Goal: Contribute content: Contribute content

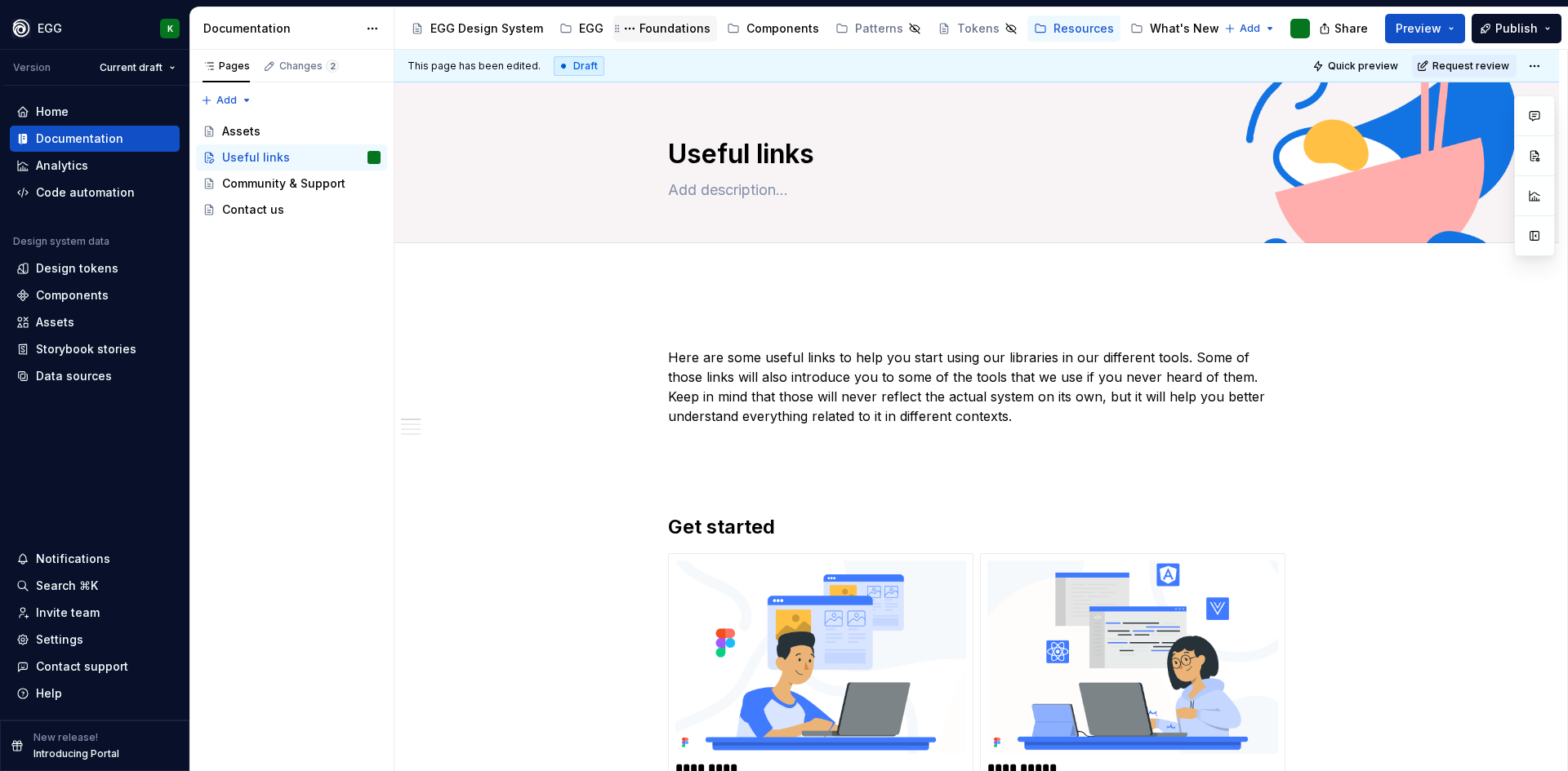
click at [655, 32] on div "Foundations" at bounding box center [675, 28] width 71 height 17
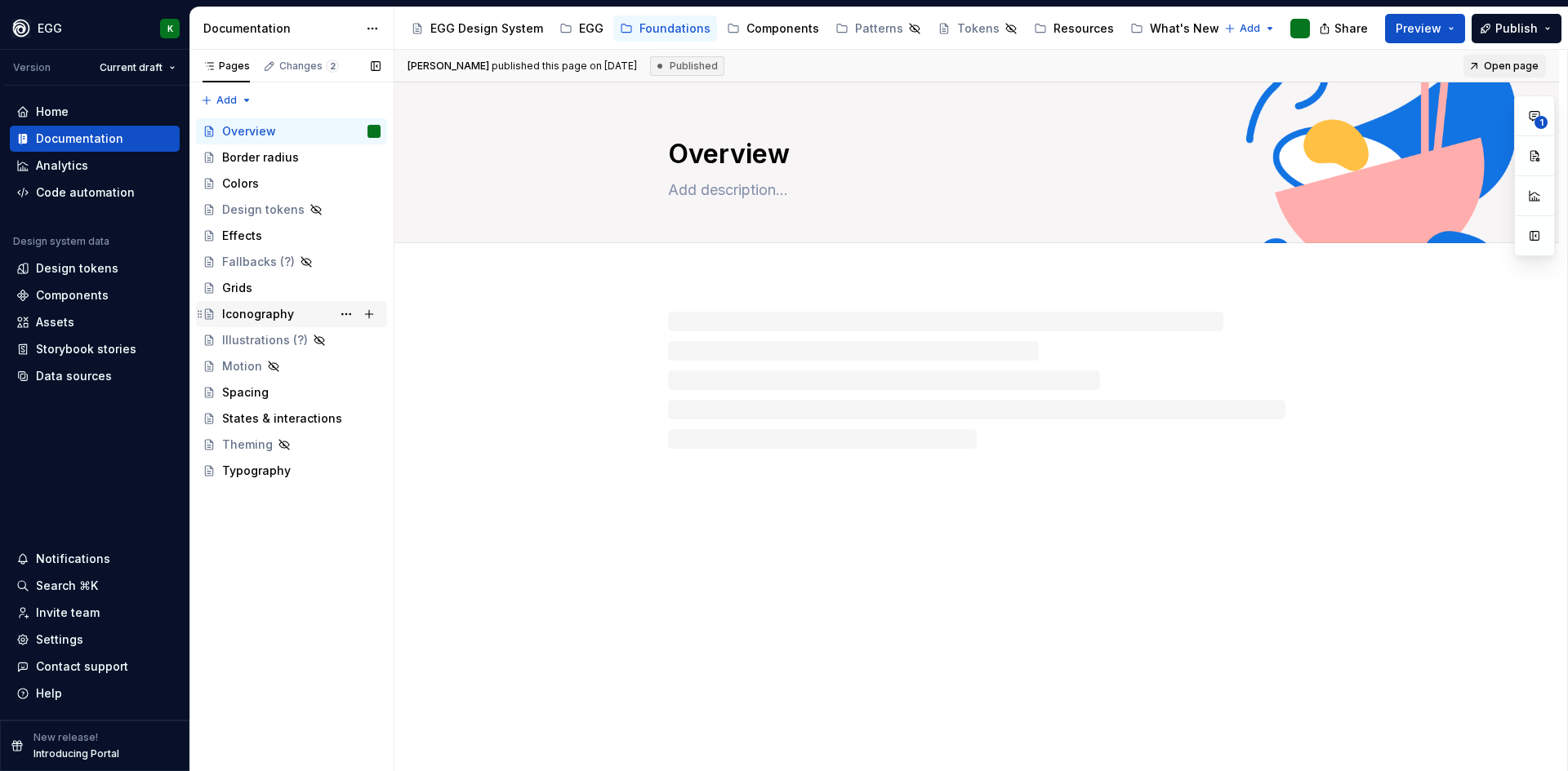
click at [255, 315] on div "Iconography" at bounding box center [258, 314] width 72 height 17
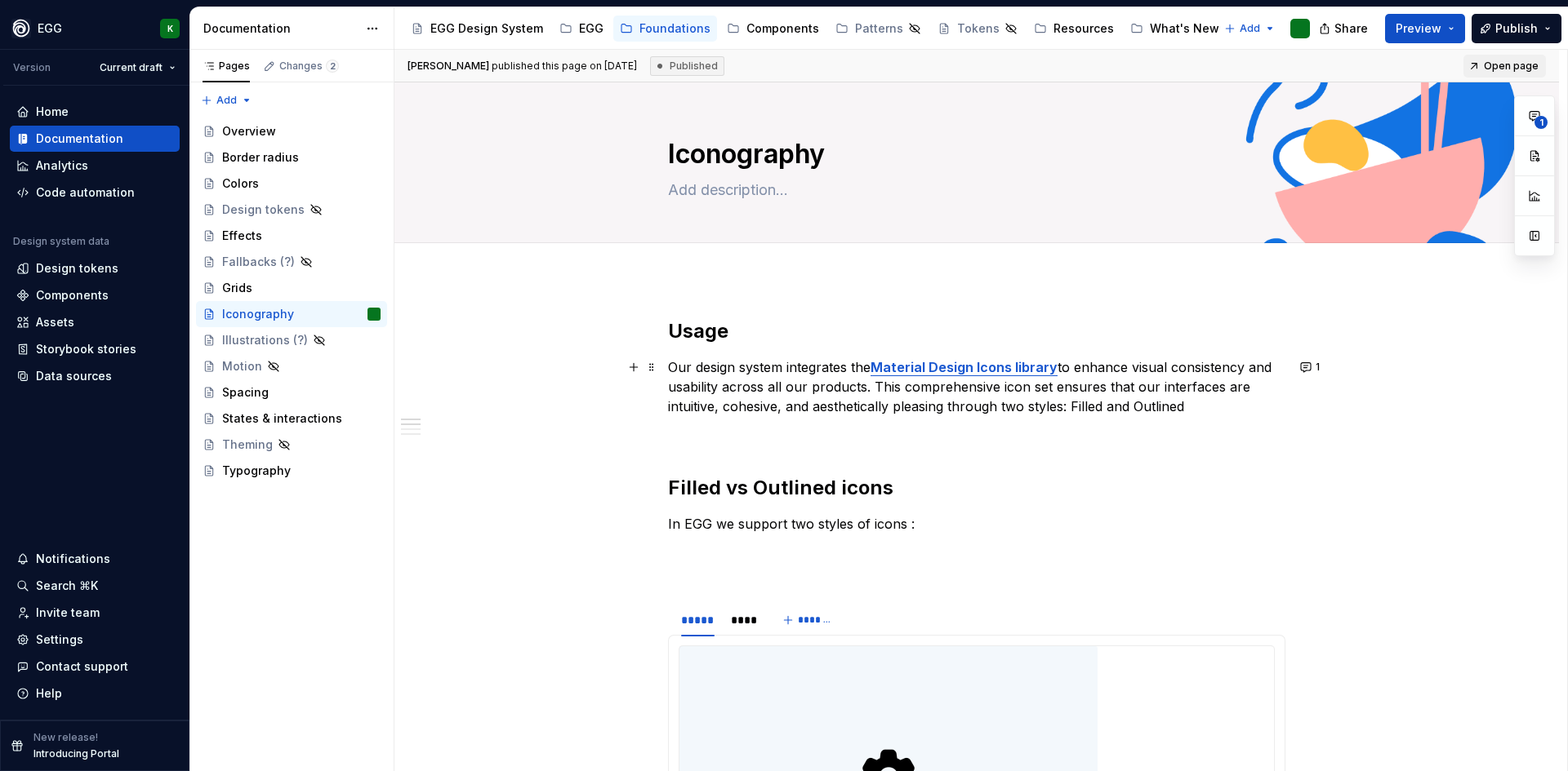
click at [981, 364] on strong "Material Design Icons library" at bounding box center [964, 366] width 187 height 17
drag, startPoint x: 881, startPoint y: 370, endPoint x: 1055, endPoint y: 368, distance: 174.0
click at [1055, 368] on strong "Material Design Icons library" at bounding box center [964, 366] width 187 height 17
click at [1249, 338] on button "button" at bounding box center [1252, 336] width 22 height 22
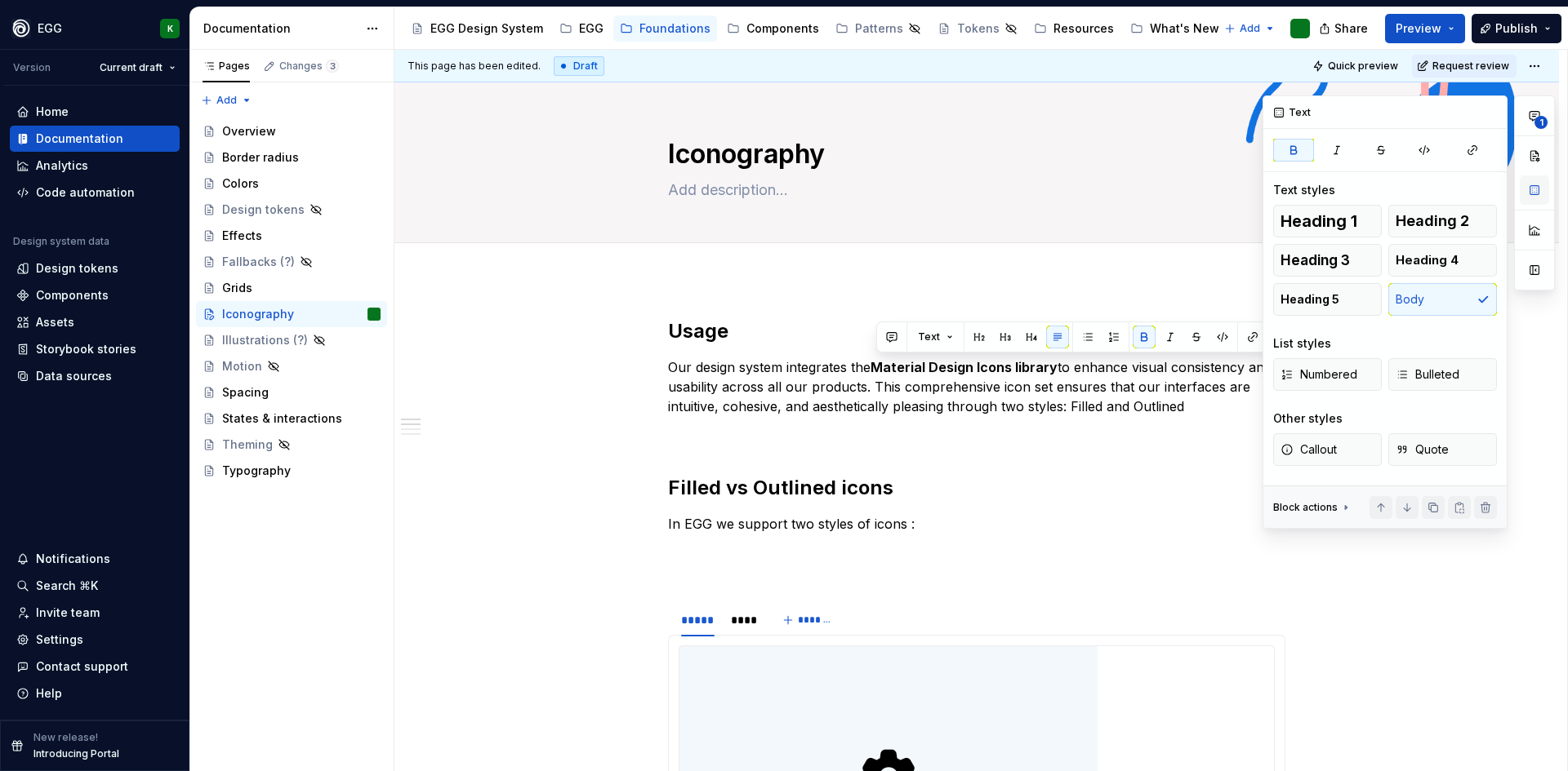
click at [1539, 191] on button "button" at bounding box center [1534, 190] width 29 height 29
click at [1255, 338] on button "button" at bounding box center [1252, 336] width 22 height 22
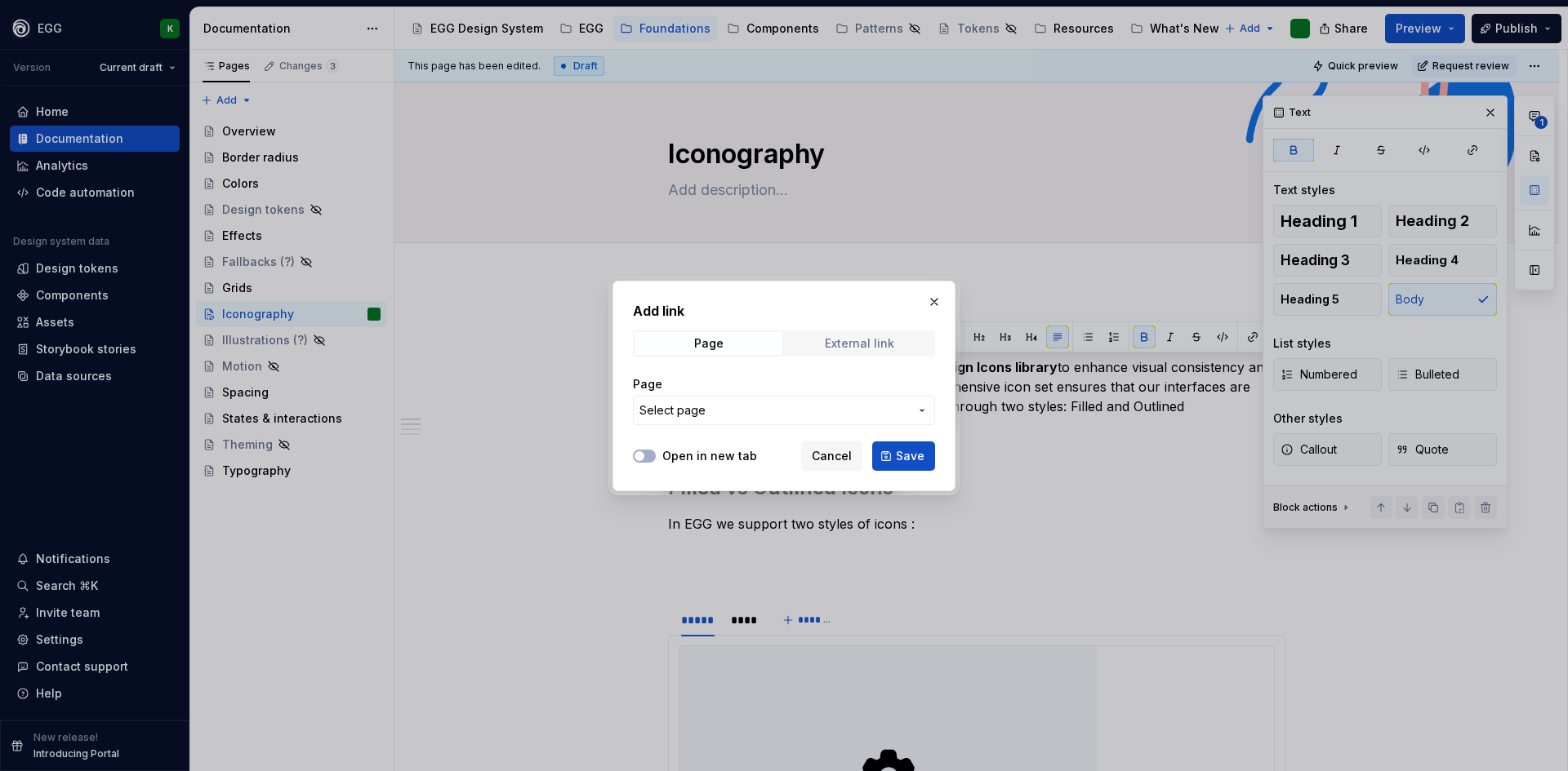
click at [840, 351] on span "External link" at bounding box center [859, 343] width 148 height 22
click at [826, 459] on span "Cancel" at bounding box center [831, 456] width 40 height 17
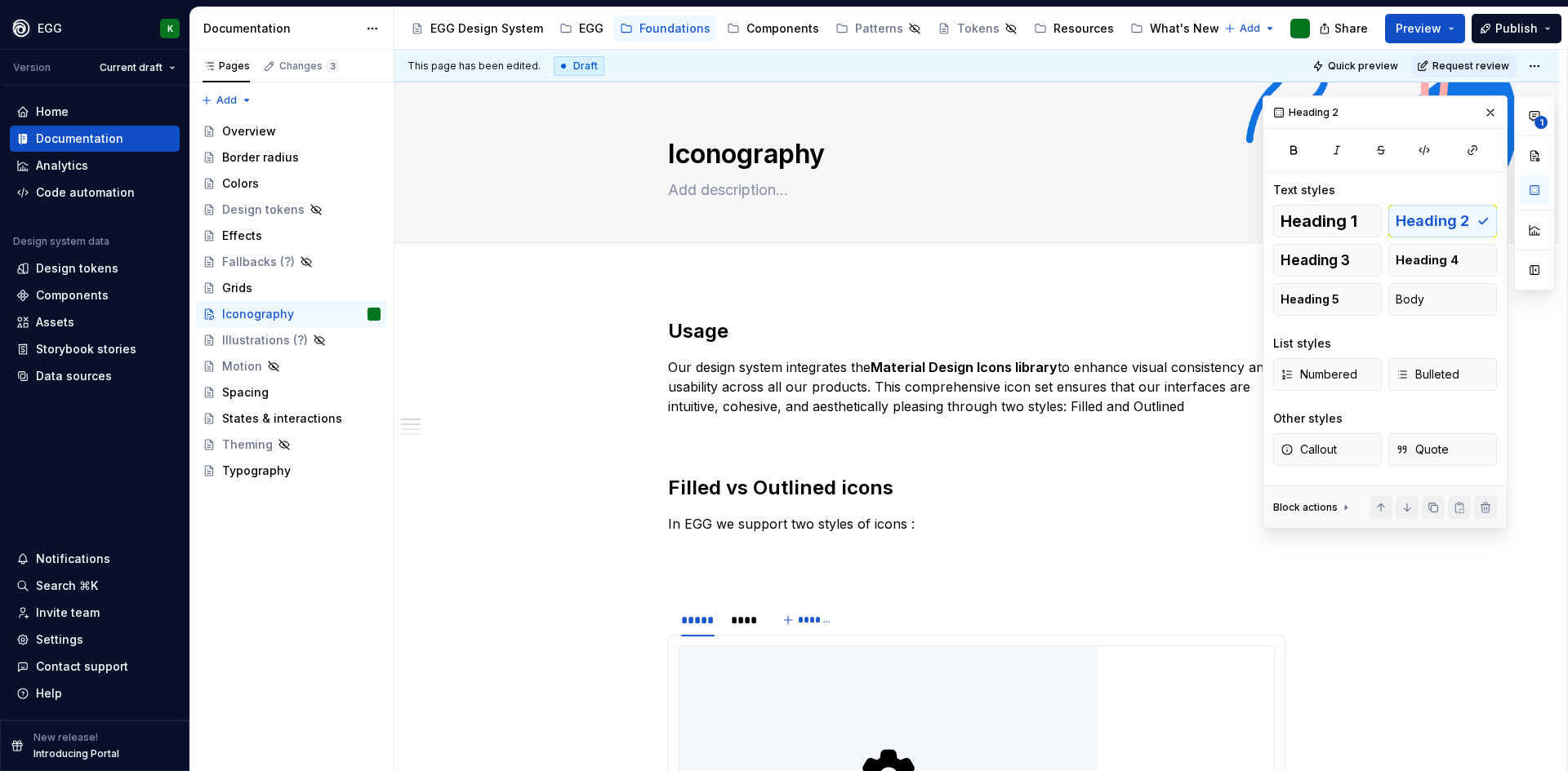
click at [934, 372] on strong "Material Design Icons library" at bounding box center [964, 366] width 187 height 17
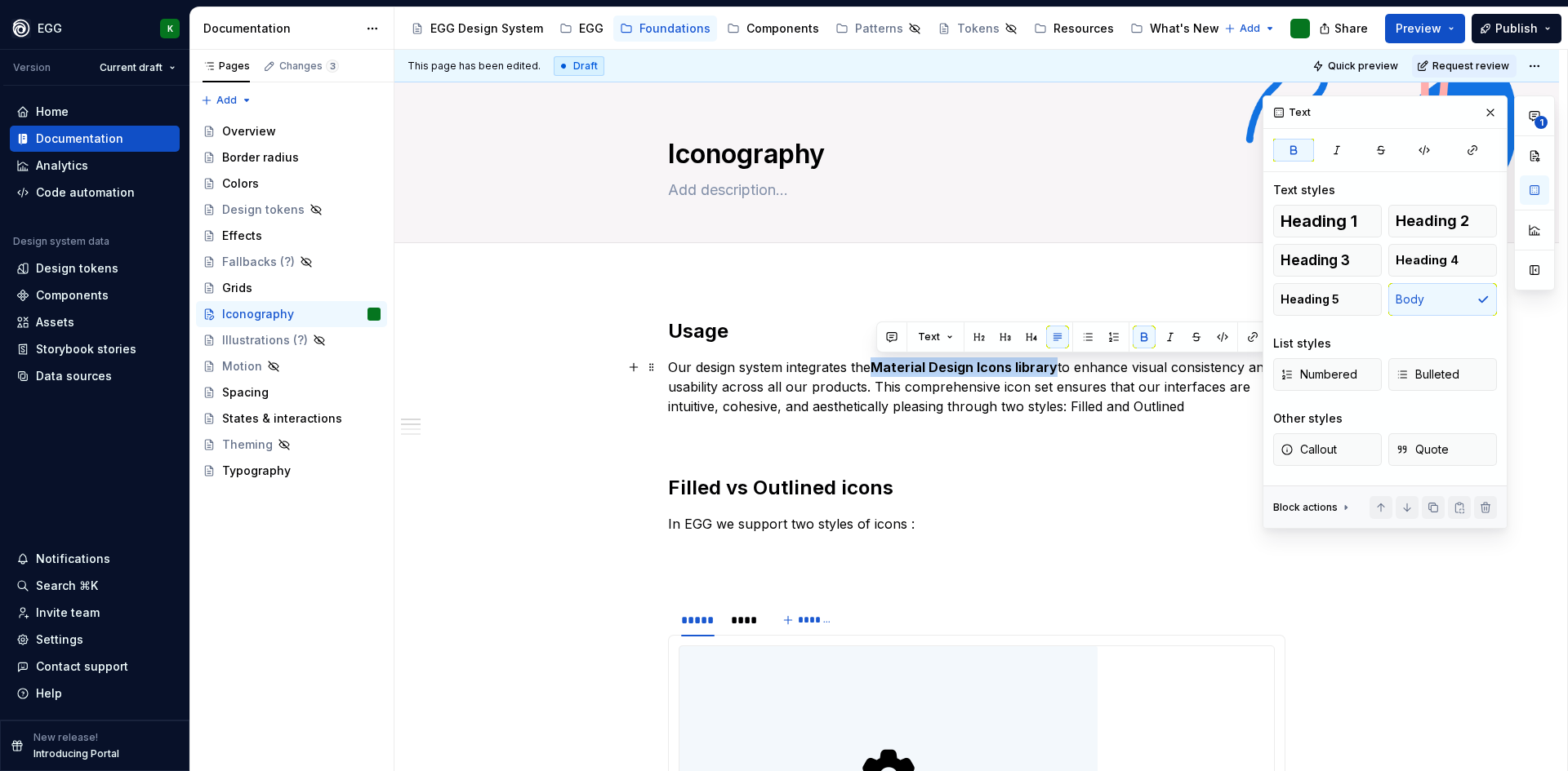
drag, startPoint x: 877, startPoint y: 364, endPoint x: 1056, endPoint y: 358, distance: 179.1
click at [1056, 358] on p "Our design system integrates the Material Design Icons library to enhance visua…" at bounding box center [976, 387] width 617 height 58
click at [1488, 105] on button "button" at bounding box center [1489, 112] width 22 height 22
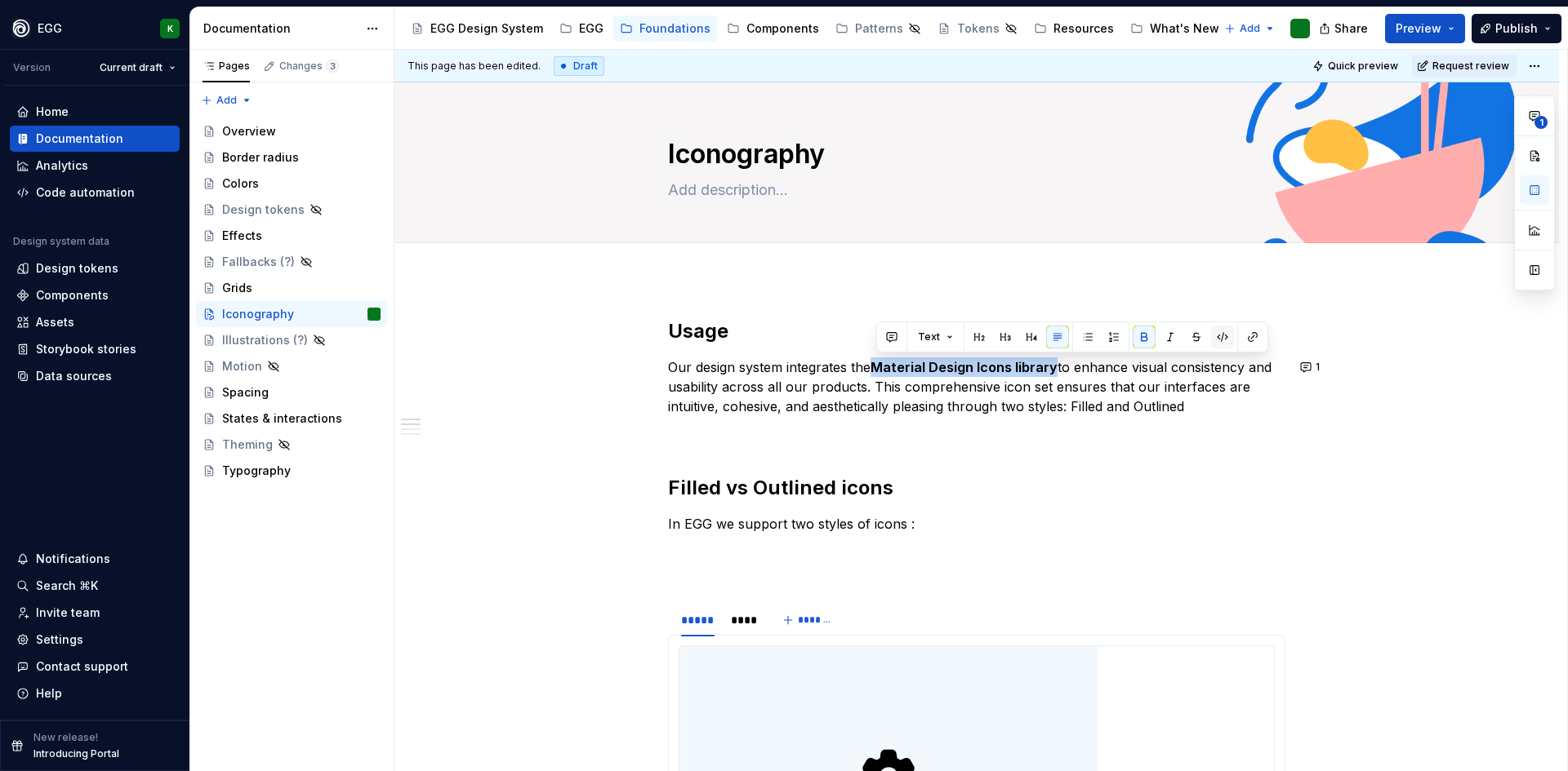
click at [1213, 335] on button "button" at bounding box center [1222, 336] width 22 height 22
type textarea "*"
click at [1221, 344] on button "button" at bounding box center [1222, 336] width 22 height 22
click at [1245, 336] on button "button" at bounding box center [1252, 336] width 22 height 22
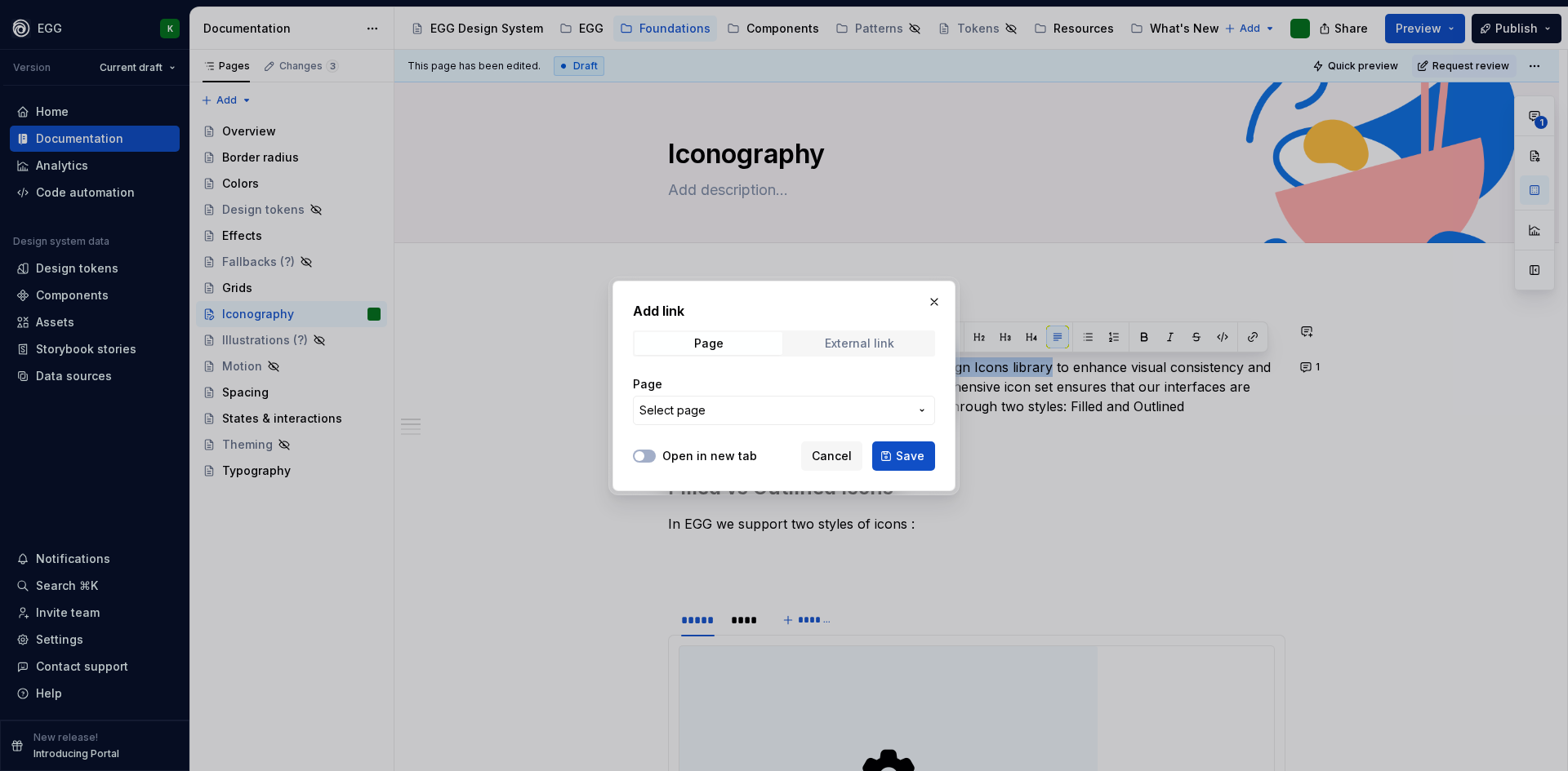
click at [858, 339] on div "External link" at bounding box center [859, 343] width 69 height 13
click at [730, 412] on input "URL" at bounding box center [784, 410] width 302 height 29
paste input "[URL][DOMAIN_NAME]"
type input "[URL][DOMAIN_NAME]"
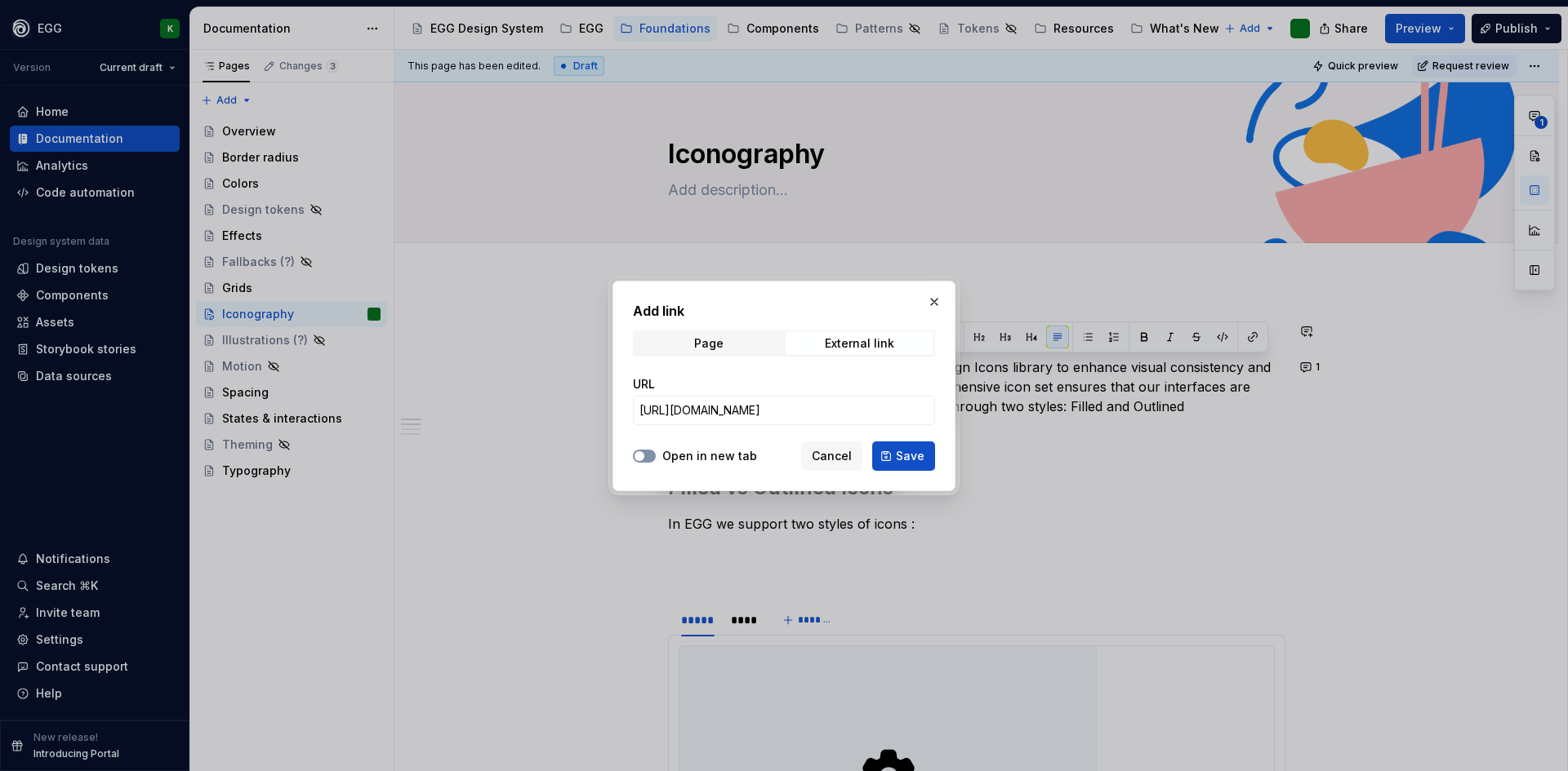
click at [637, 453] on span "button" at bounding box center [640, 456] width 10 height 10
click at [906, 443] on button "Save" at bounding box center [903, 456] width 62 height 29
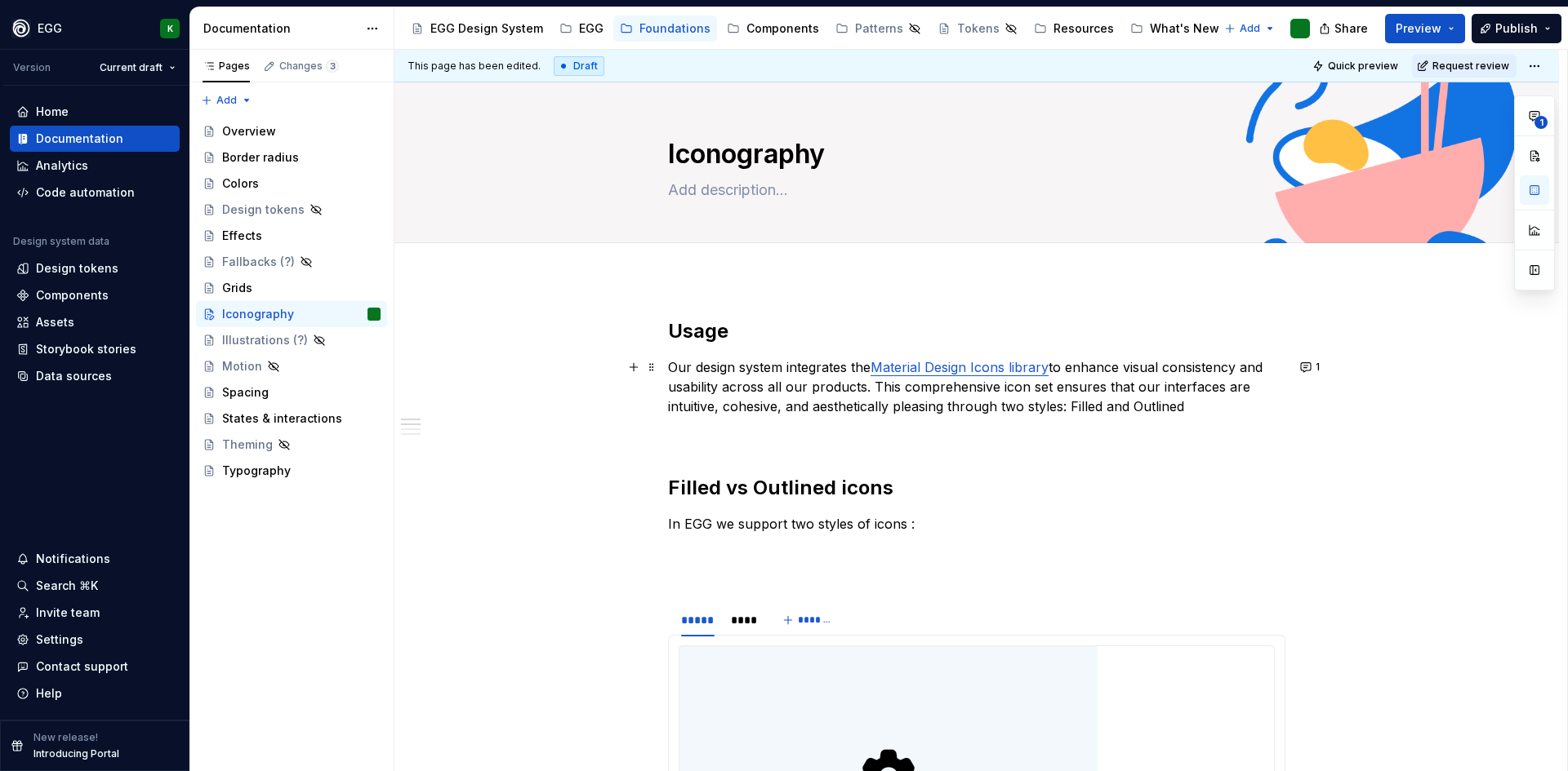
click at [1056, 404] on p "Our design system integrates the Material Design Icons library to enhance visua…" at bounding box center [976, 387] width 617 height 58
drag, startPoint x: 877, startPoint y: 367, endPoint x: 1048, endPoint y: 367, distance: 171.0
click at [1048, 367] on link "Material Design Icons library" at bounding box center [960, 366] width 178 height 17
click at [1138, 332] on button "button" at bounding box center [1143, 336] width 22 height 22
click at [1102, 389] on p "Our design system integrates the Material Design Icons library to enhance visua…" at bounding box center [976, 387] width 617 height 58
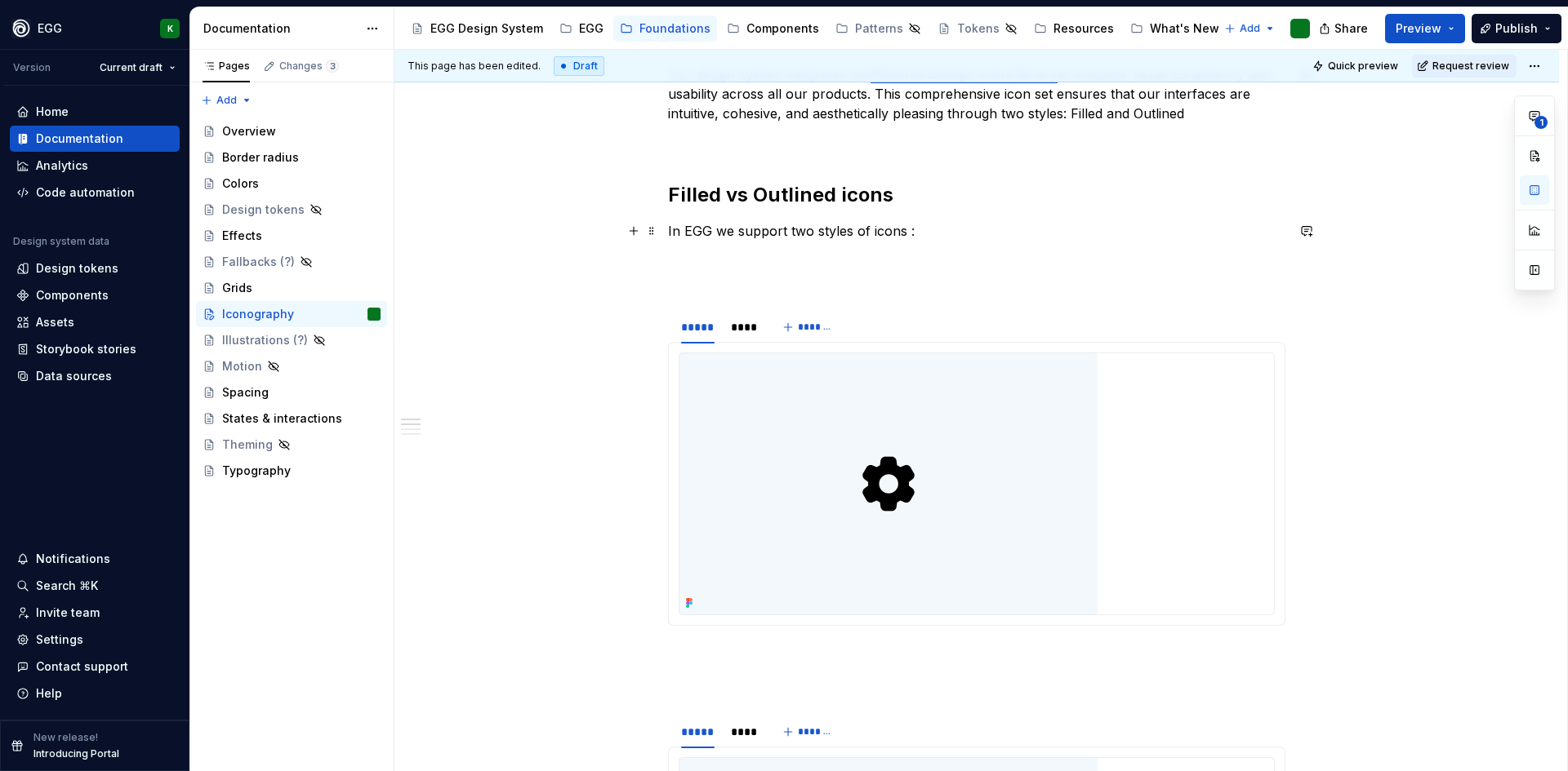
scroll to position [327, 0]
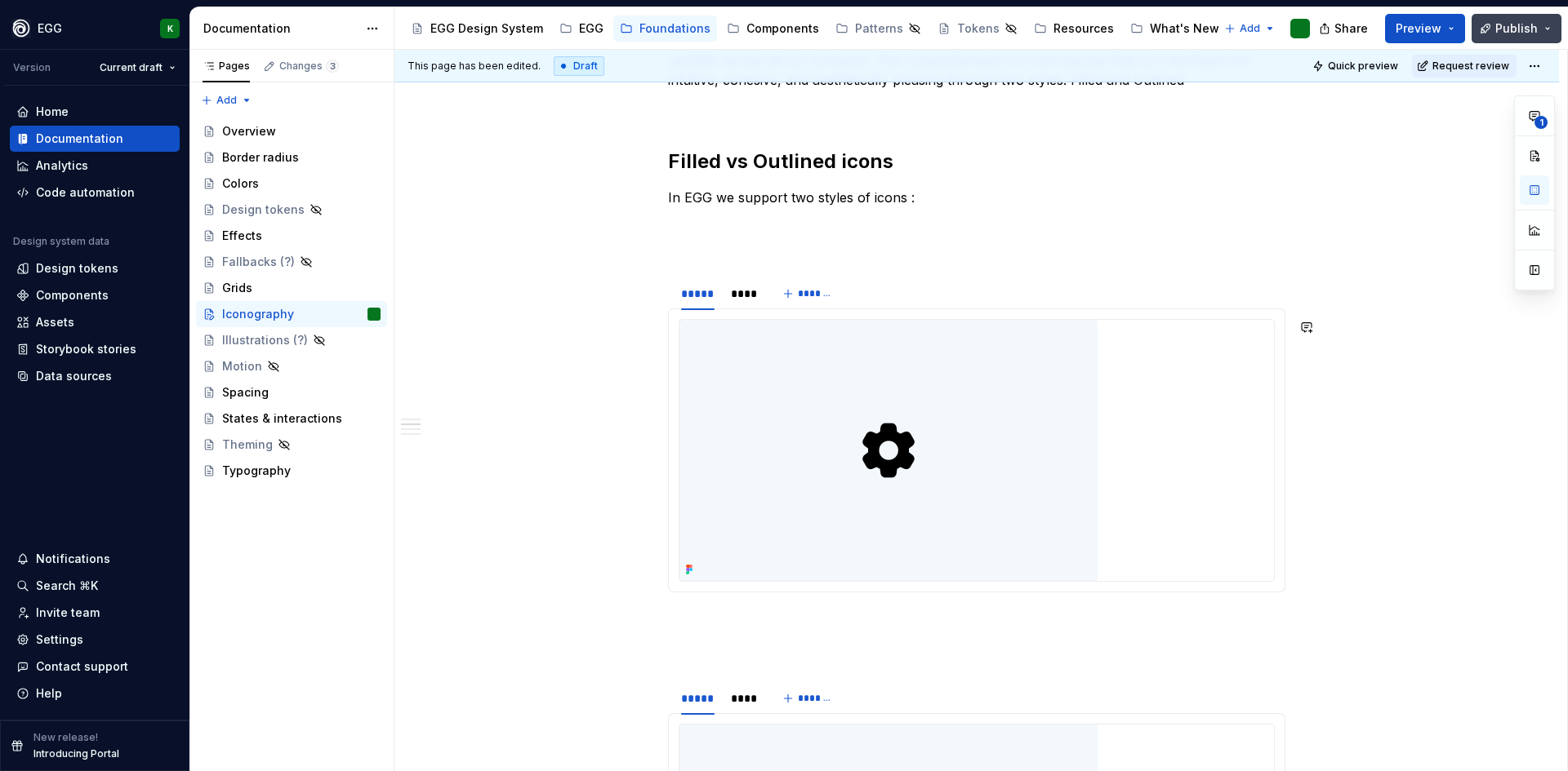
drag, startPoint x: 1529, startPoint y: 18, endPoint x: 1509, endPoint y: 30, distance: 23.3
click at [1529, 18] on button "Publish" at bounding box center [1516, 28] width 90 height 29
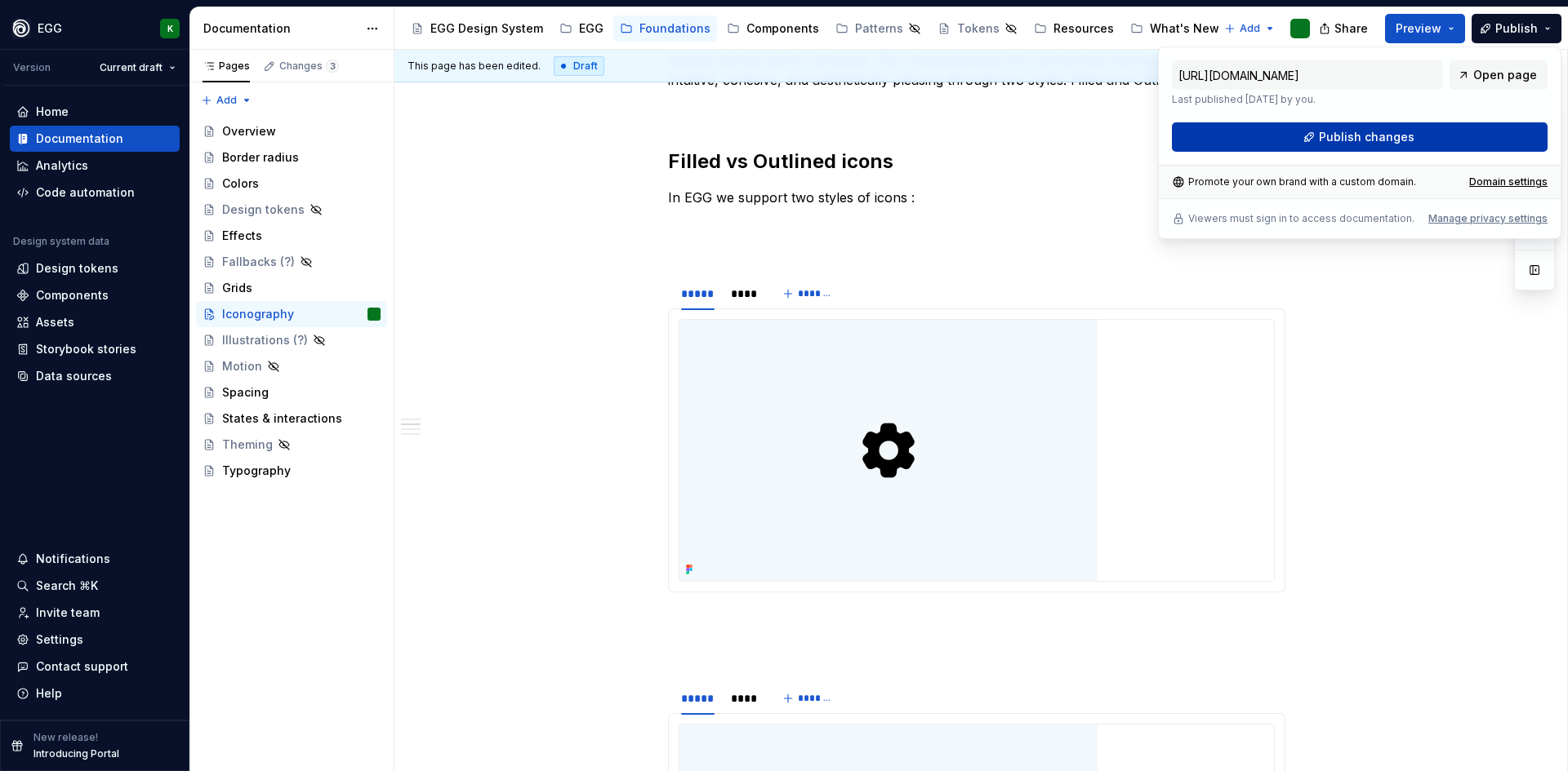
click at [1373, 137] on span "Publish changes" at bounding box center [1366, 136] width 96 height 17
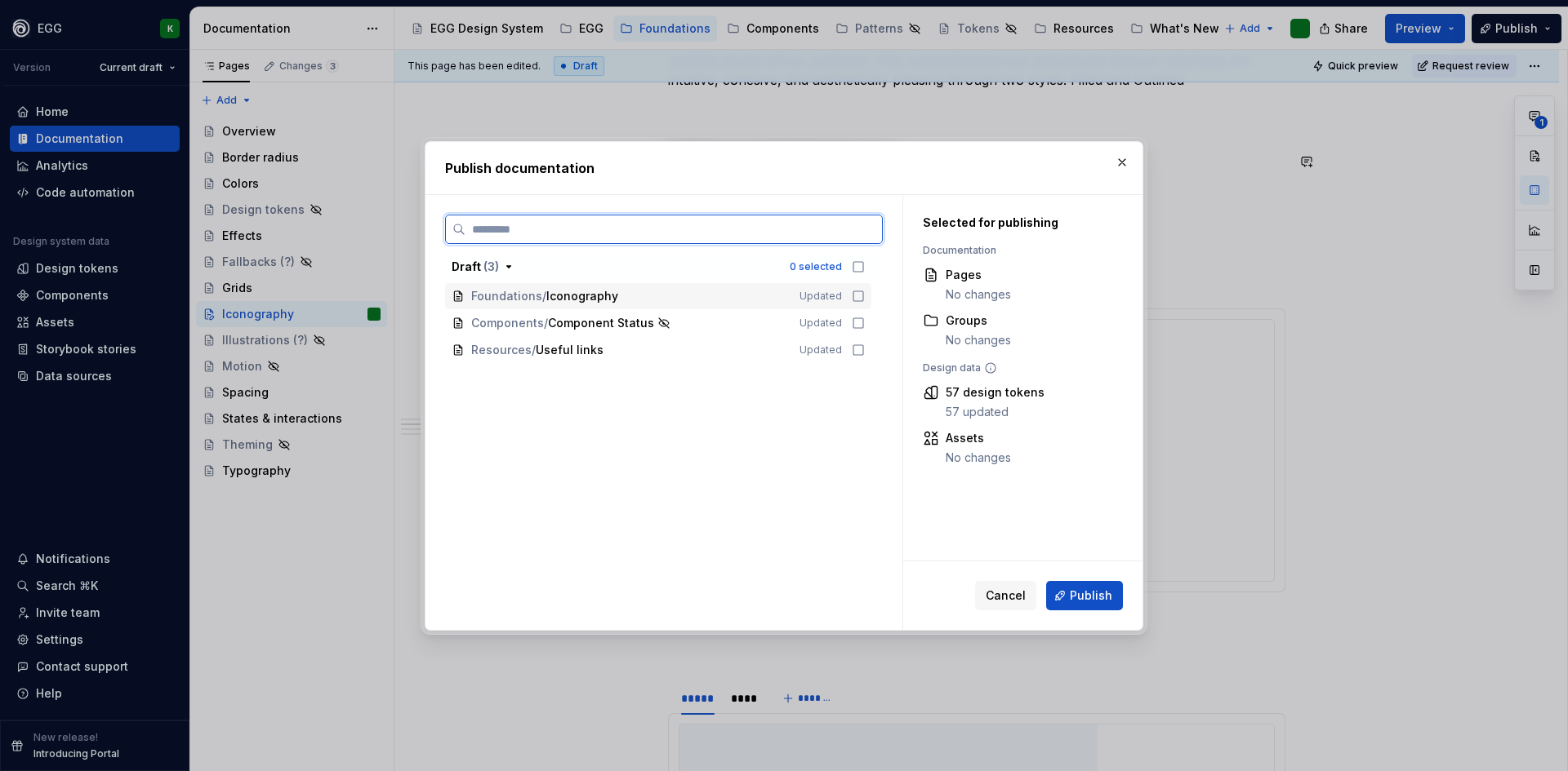
click at [867, 291] on div "Foundations / Iconography Updated" at bounding box center [657, 296] width 426 height 26
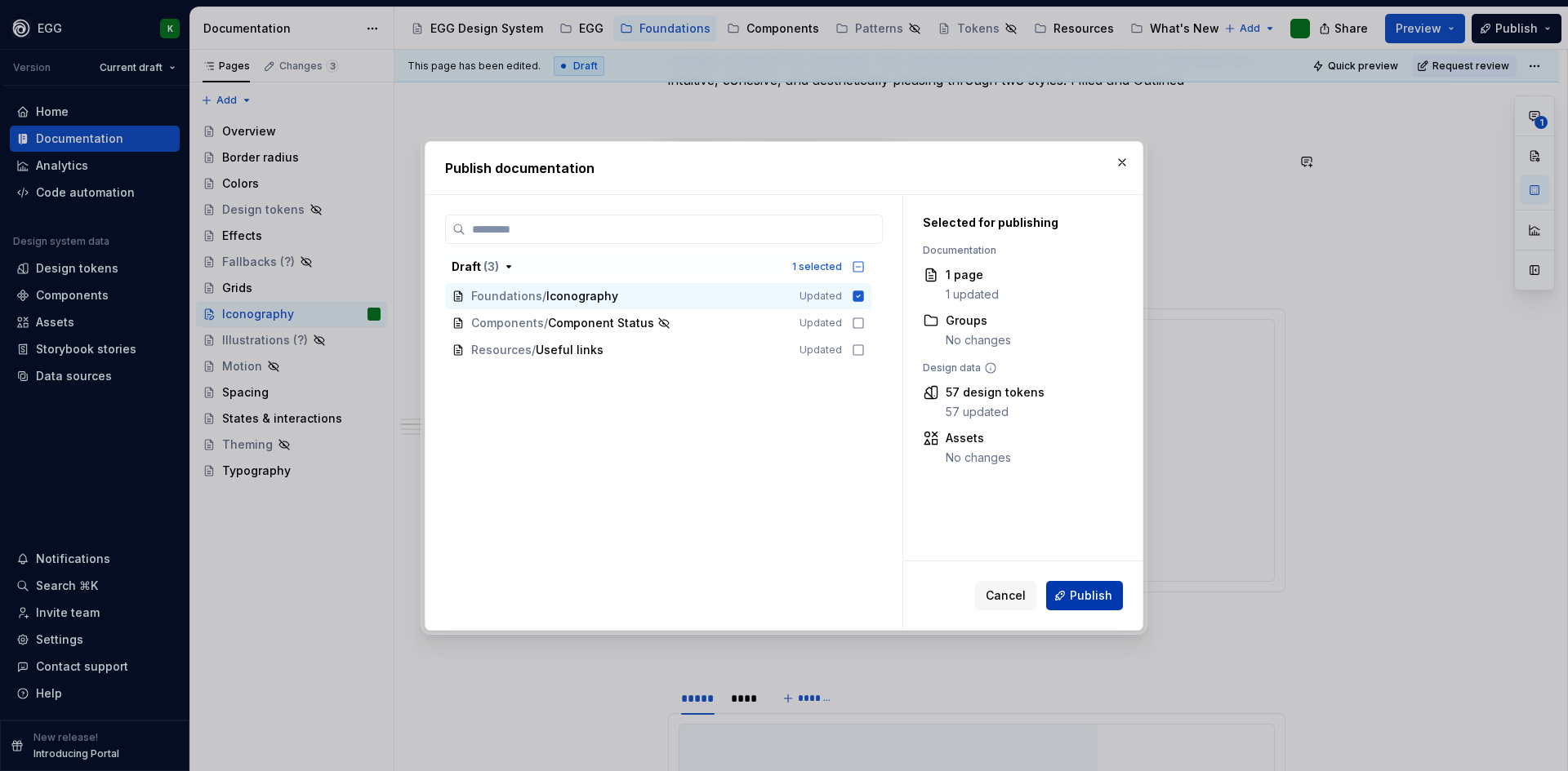
click at [1070, 595] on button "Publish" at bounding box center [1084, 596] width 77 height 29
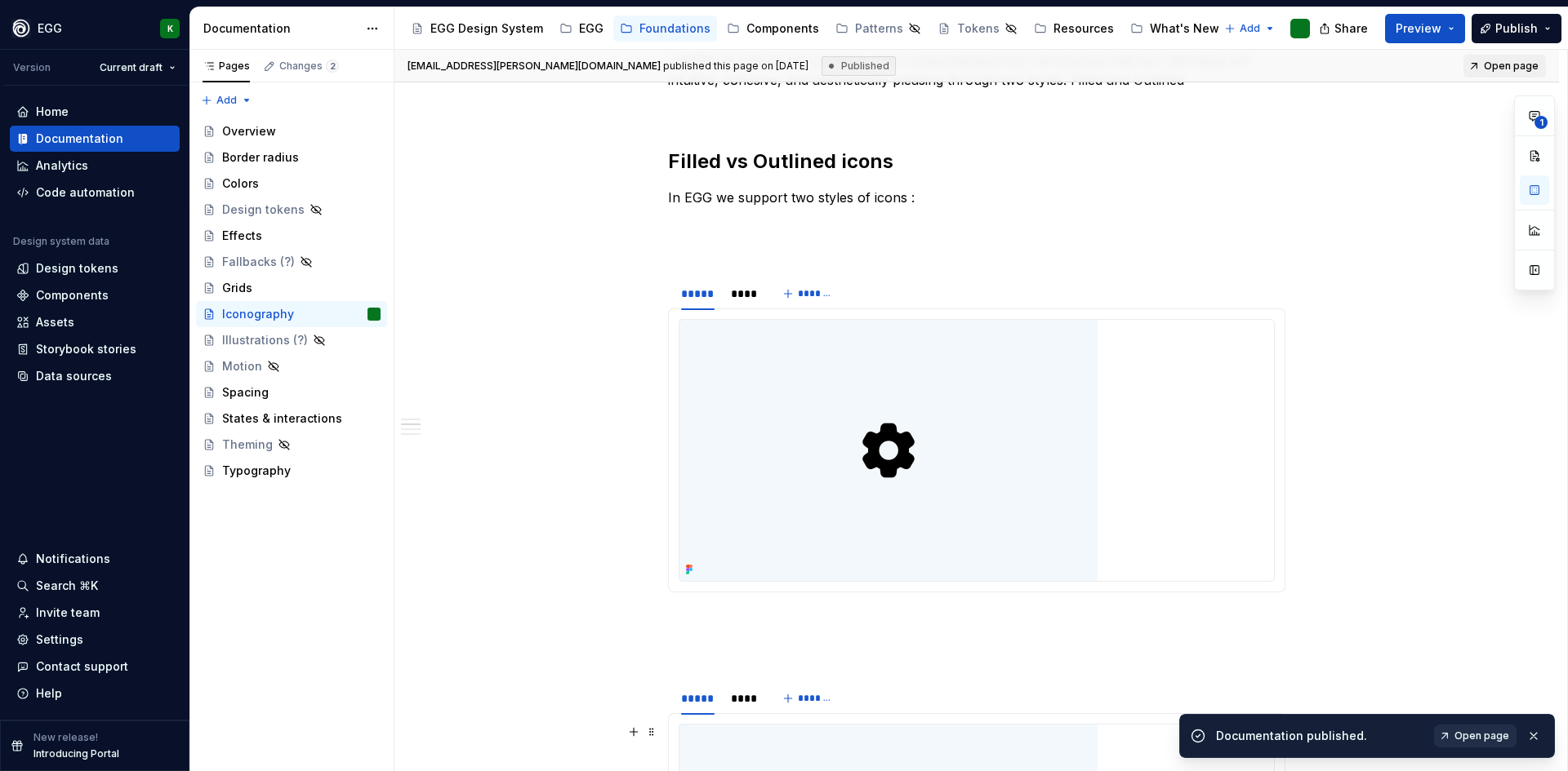
click at [1474, 738] on span "Open page" at bounding box center [1481, 736] width 55 height 13
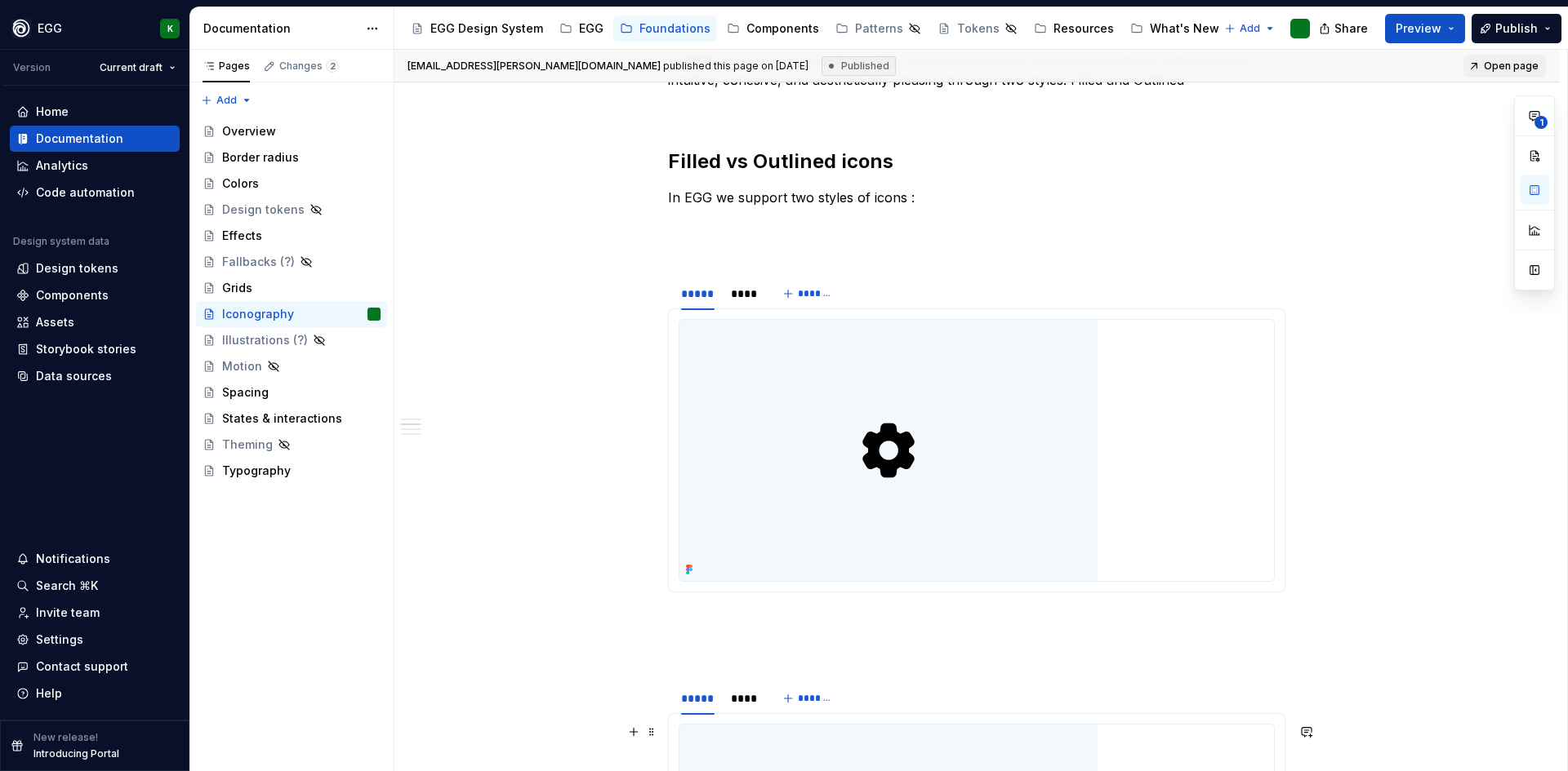
type textarea "*"
